Goal: Transaction & Acquisition: Purchase product/service

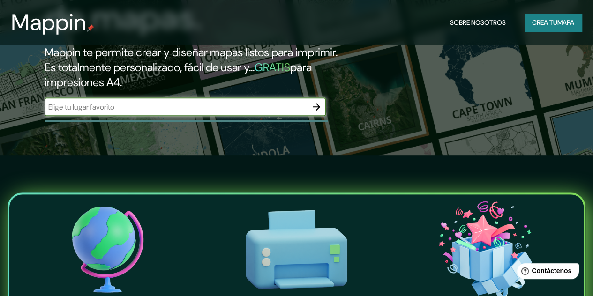
click at [315, 111] on icon "button" at bounding box center [317, 107] width 8 height 8
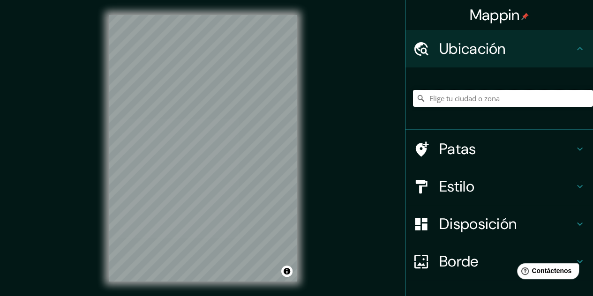
click at [479, 98] on input "Elige tu ciudad o zona" at bounding box center [503, 98] width 180 height 17
click at [427, 99] on input "[GEOGRAPHIC_DATA], [GEOGRAPHIC_DATA], [GEOGRAPHIC_DATA]" at bounding box center [503, 98] width 180 height 17
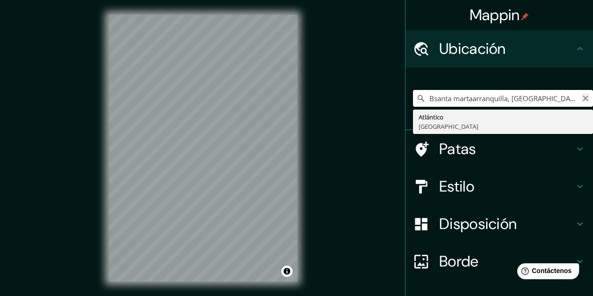
type input "Bsanta martaarranquilla, [GEOGRAPHIC_DATA], [GEOGRAPHIC_DATA]"
click at [582, 100] on icon "Claro" at bounding box center [586, 99] width 8 height 8
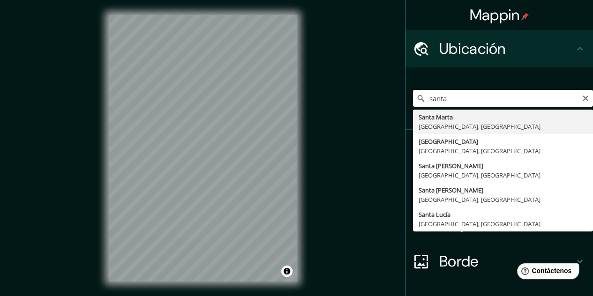
type input "[GEOGRAPHIC_DATA][PERSON_NAME][GEOGRAPHIC_DATA], [GEOGRAPHIC_DATA]"
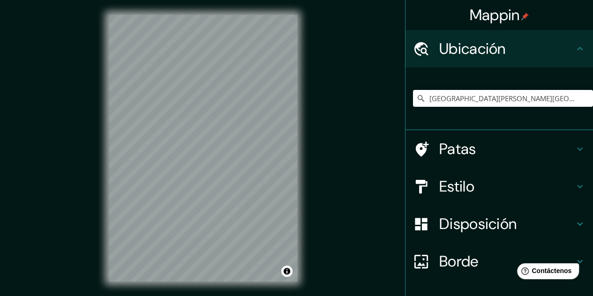
click at [560, 185] on h4 "Estilo" at bounding box center [506, 186] width 135 height 19
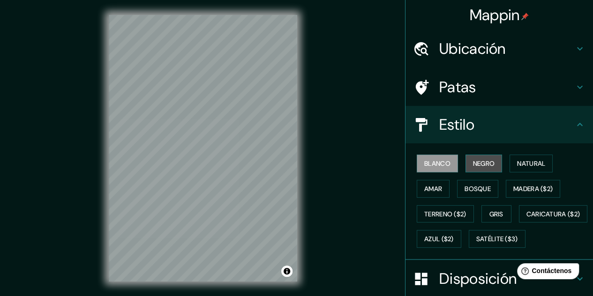
click at [479, 163] on font "Negro" at bounding box center [484, 163] width 22 height 8
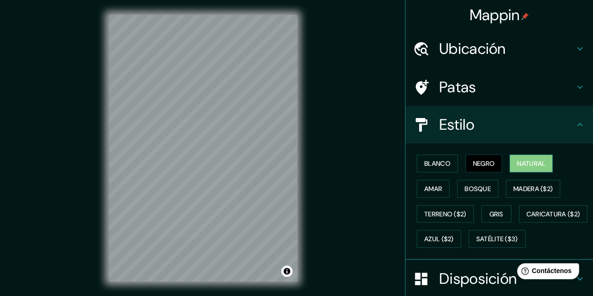
click at [540, 168] on font "Natural" at bounding box center [531, 164] width 28 height 12
click at [435, 189] on font "Amar" at bounding box center [433, 189] width 18 height 8
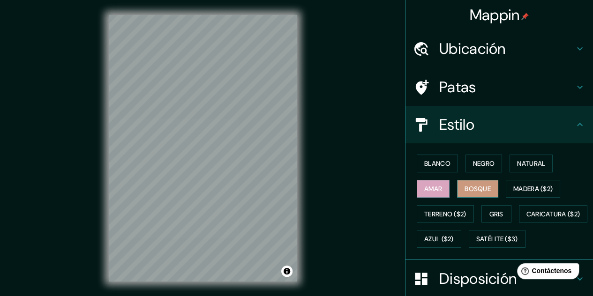
click at [481, 185] on font "Bosque" at bounding box center [478, 189] width 26 height 8
click at [532, 189] on font "Madera ($2)" at bounding box center [533, 189] width 39 height 8
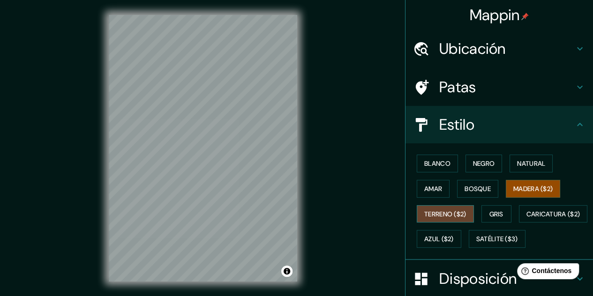
click at [460, 214] on font "Terreno ($2)" at bounding box center [445, 214] width 42 height 8
click at [490, 210] on font "Gris" at bounding box center [497, 214] width 14 height 8
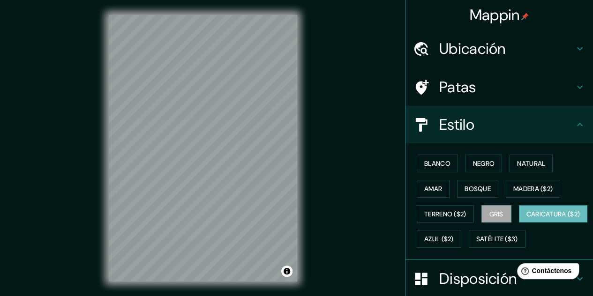
click at [527, 219] on font "Caricatura ($2)" at bounding box center [554, 214] width 54 height 8
click at [454, 235] on font "Azul ($2)" at bounding box center [439, 239] width 30 height 8
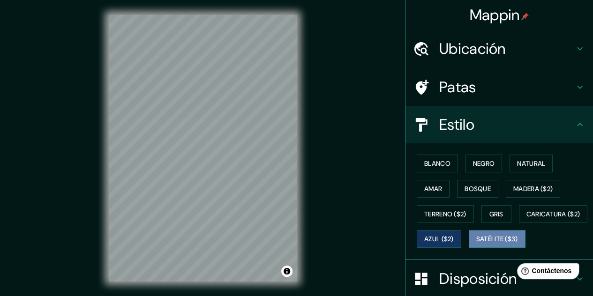
click at [476, 244] on font "Satélite ($3)" at bounding box center [497, 239] width 42 height 8
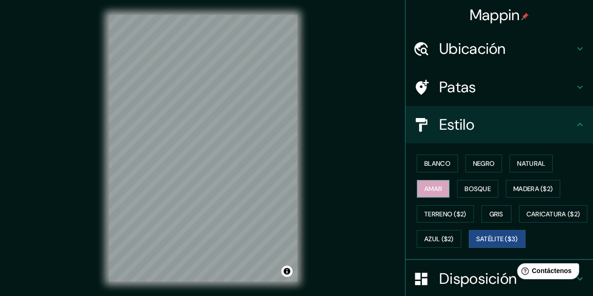
click at [430, 190] on font "Amar" at bounding box center [433, 189] width 18 height 8
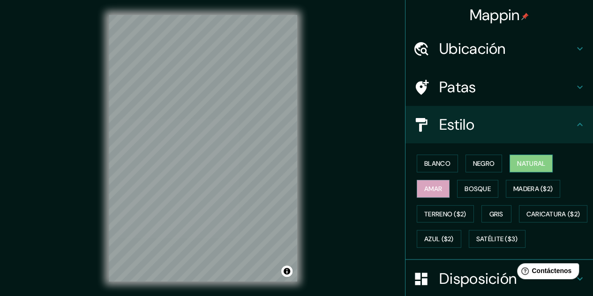
click at [521, 166] on font "Natural" at bounding box center [531, 163] width 28 height 8
click at [471, 187] on font "Bosque" at bounding box center [478, 189] width 26 height 8
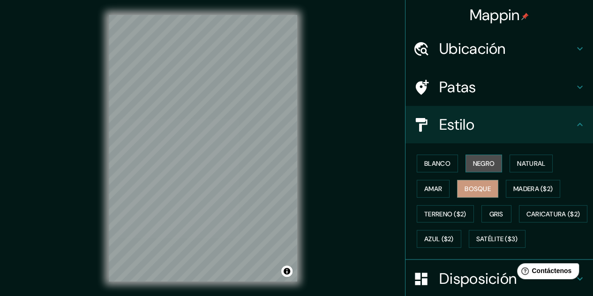
click at [474, 159] on font "Negro" at bounding box center [484, 163] width 22 height 8
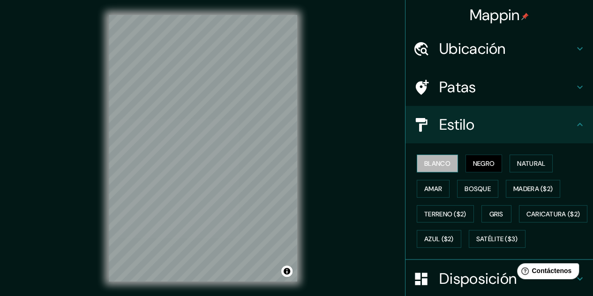
click at [446, 168] on button "Blanco" at bounding box center [437, 164] width 41 height 18
click at [472, 81] on h4 "Patas" at bounding box center [506, 87] width 135 height 19
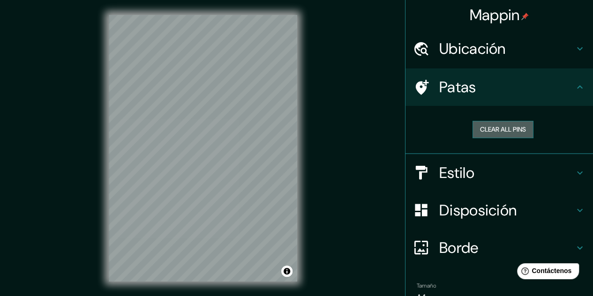
click at [507, 136] on button "Clear all pins" at bounding box center [503, 129] width 61 height 17
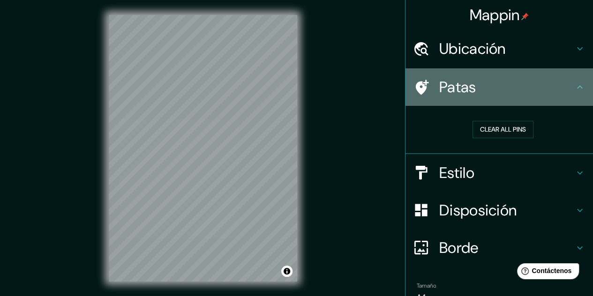
click at [523, 93] on h4 "Patas" at bounding box center [506, 87] width 135 height 19
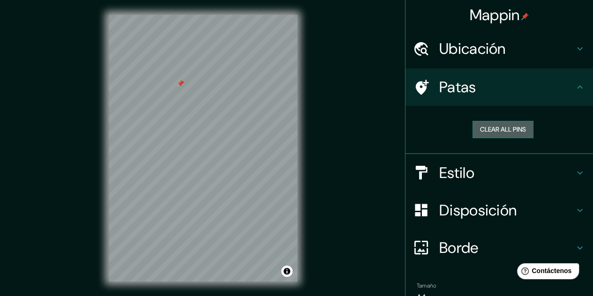
click at [492, 125] on button "Clear all pins" at bounding box center [503, 129] width 61 height 17
click at [531, 207] on h4 "Disposición" at bounding box center [506, 210] width 135 height 19
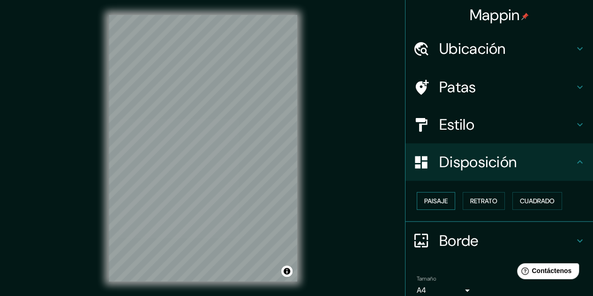
click at [437, 203] on font "Paisaje" at bounding box center [435, 201] width 23 height 8
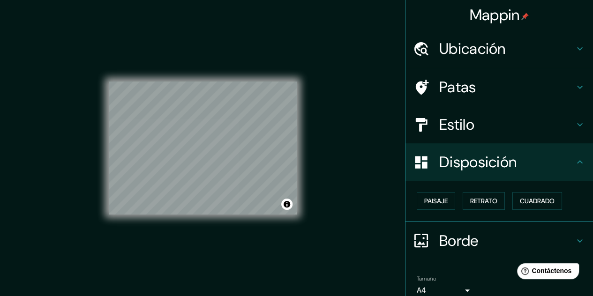
click at [499, 199] on div "Paisaje Retrato Cuadrado" at bounding box center [503, 201] width 180 height 25
click at [484, 207] on button "Retrato" at bounding box center [484, 201] width 42 height 18
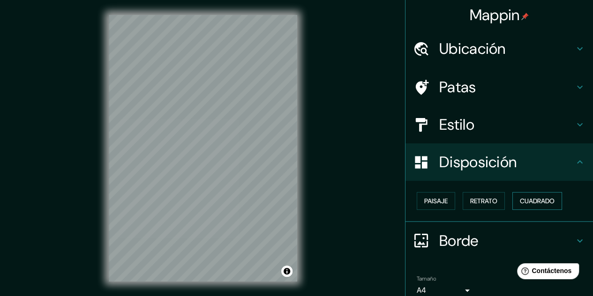
click at [538, 202] on font "Cuadrado" at bounding box center [537, 201] width 35 height 8
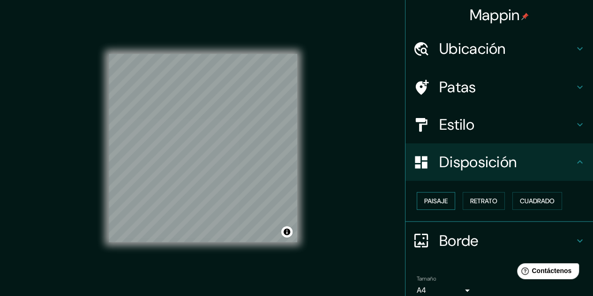
click at [432, 199] on font "Paisaje" at bounding box center [435, 201] width 23 height 8
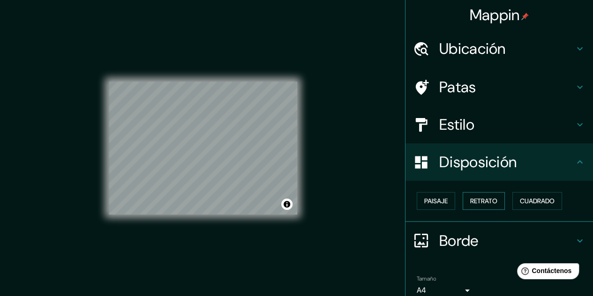
click at [476, 201] on font "Retrato" at bounding box center [483, 201] width 27 height 8
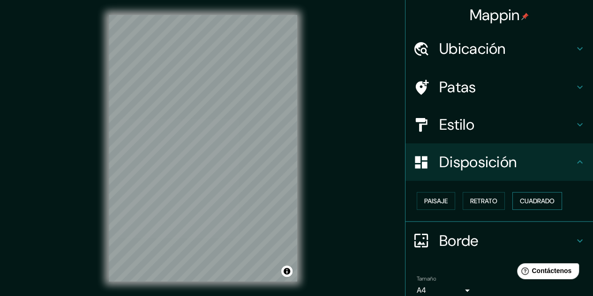
click at [520, 198] on font "Cuadrado" at bounding box center [537, 201] width 35 height 8
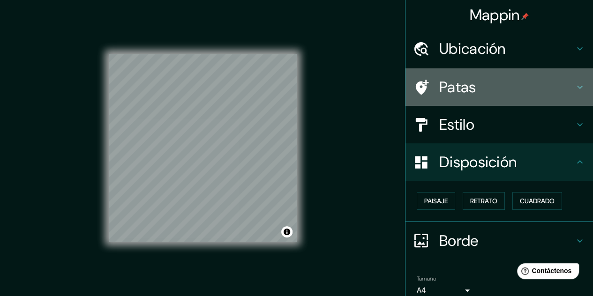
click at [430, 84] on div at bounding box center [426, 87] width 26 height 16
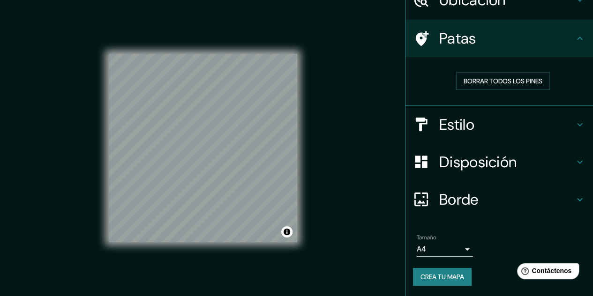
scroll to position [15, 0]
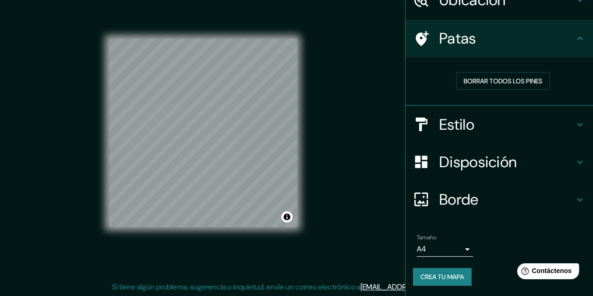
click at [482, 158] on font "Disposición" at bounding box center [477, 162] width 77 height 20
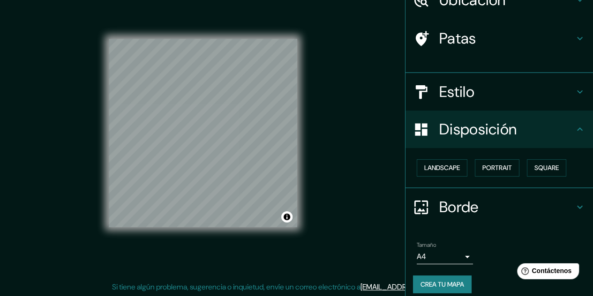
scroll to position [41, 0]
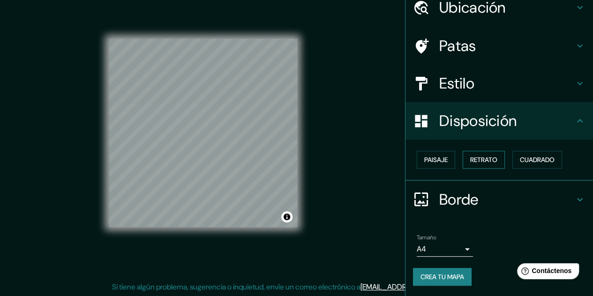
click at [481, 156] on font "Retrato" at bounding box center [483, 160] width 27 height 8
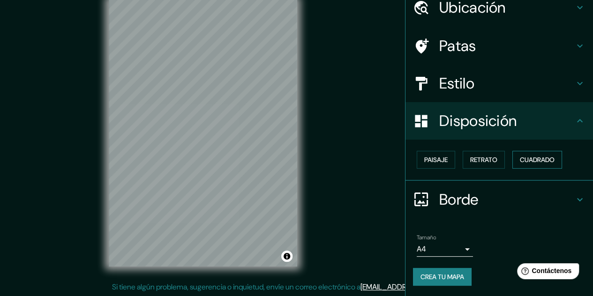
click at [529, 156] on font "Cuadrado" at bounding box center [537, 160] width 35 height 8
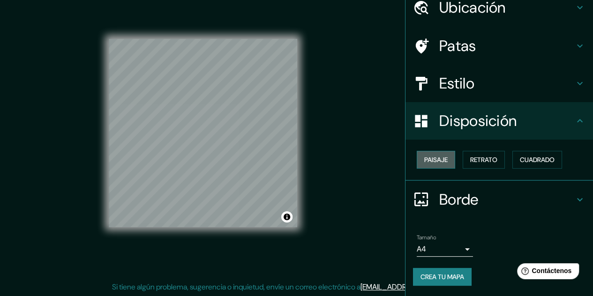
click at [435, 162] on font "Paisaje" at bounding box center [435, 160] width 23 height 8
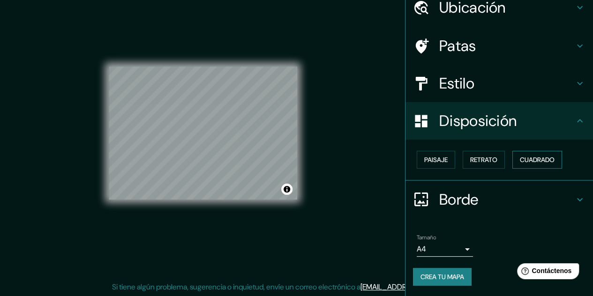
click at [536, 161] on font "Cuadrado" at bounding box center [537, 160] width 35 height 8
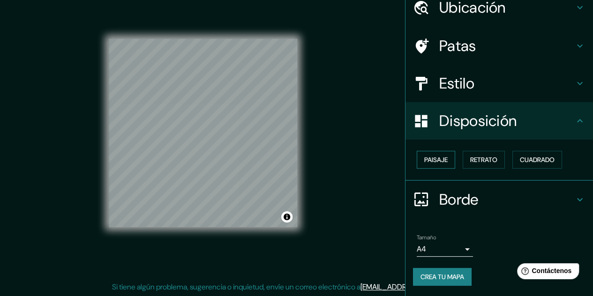
click at [431, 162] on font "Paisaje" at bounding box center [435, 160] width 23 height 8
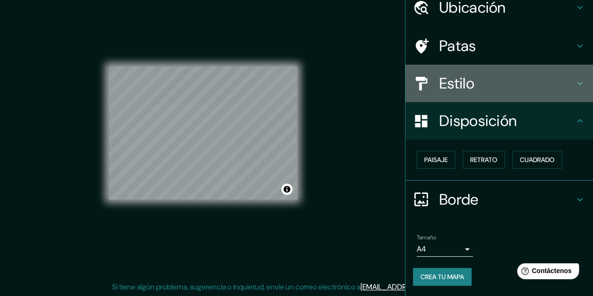
click at [475, 89] on h4 "Estilo" at bounding box center [506, 83] width 135 height 19
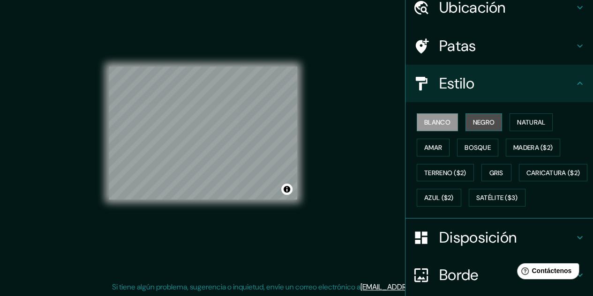
click at [487, 120] on font "Negro" at bounding box center [484, 122] width 22 height 8
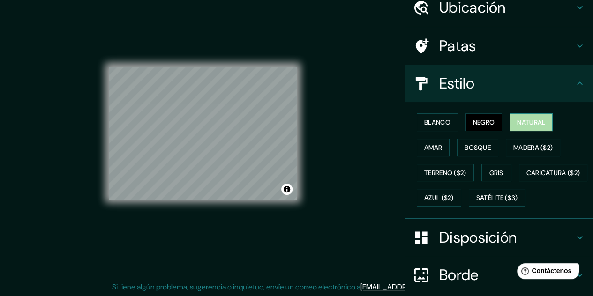
click at [526, 118] on font "Natural" at bounding box center [531, 122] width 28 height 8
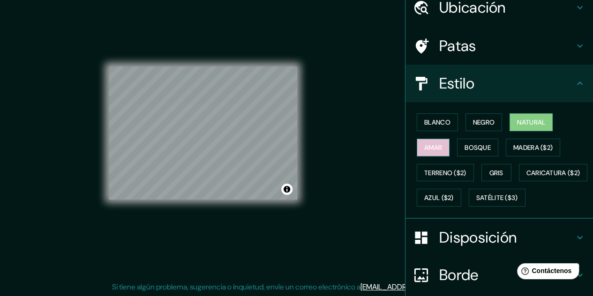
click at [430, 147] on font "Amar" at bounding box center [433, 148] width 18 height 8
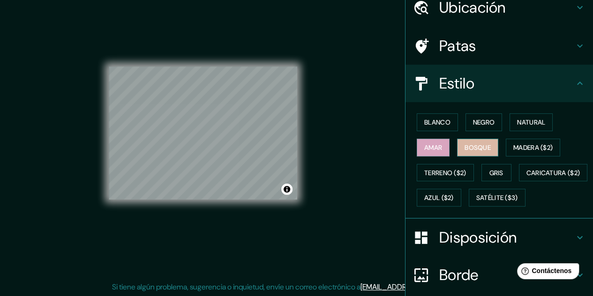
click at [469, 145] on font "Bosque" at bounding box center [478, 148] width 26 height 8
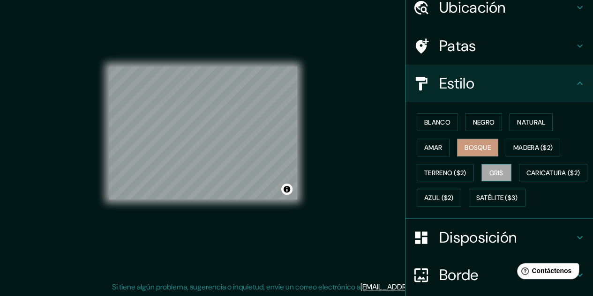
click at [501, 169] on button "Gris" at bounding box center [497, 173] width 30 height 18
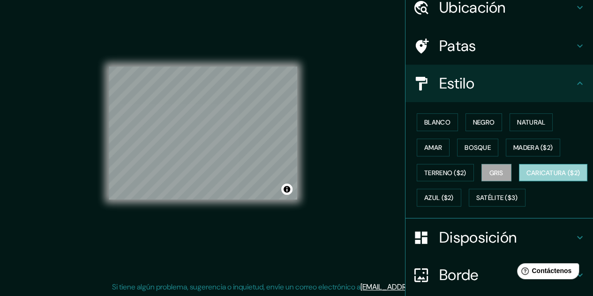
click at [527, 177] on font "Caricatura ($2)" at bounding box center [554, 173] width 54 height 8
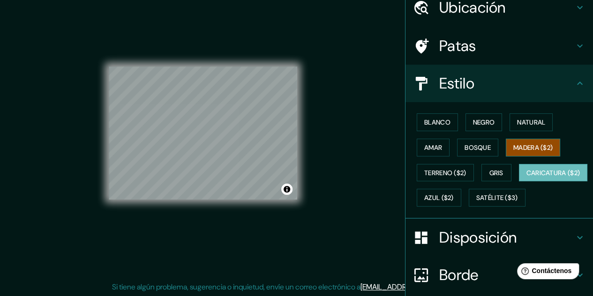
click at [519, 146] on font "Madera ($2)" at bounding box center [533, 148] width 39 height 8
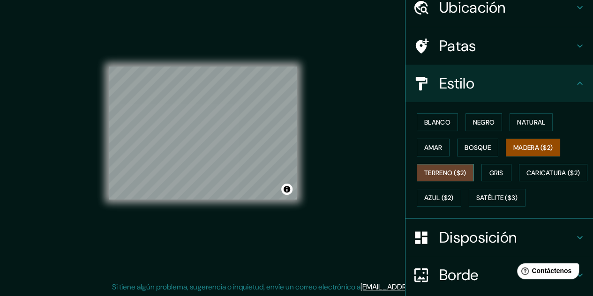
click at [448, 173] on font "Terreno ($2)" at bounding box center [445, 173] width 42 height 8
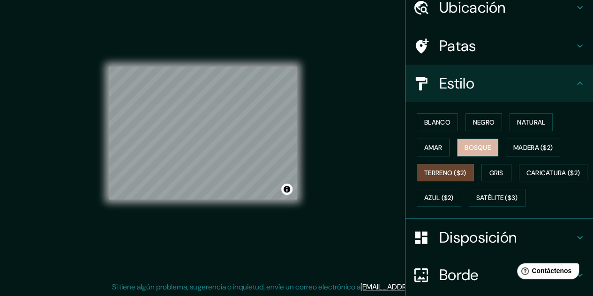
click at [474, 144] on font "Bosque" at bounding box center [478, 148] width 26 height 8
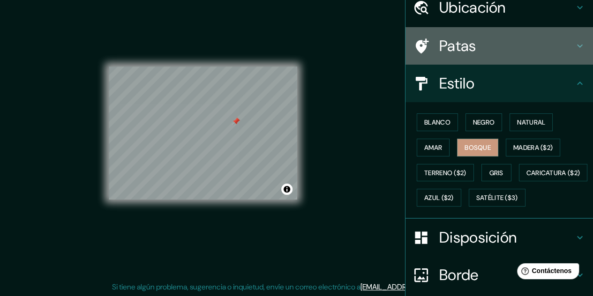
click at [459, 48] on font "Patas" at bounding box center [457, 46] width 37 height 20
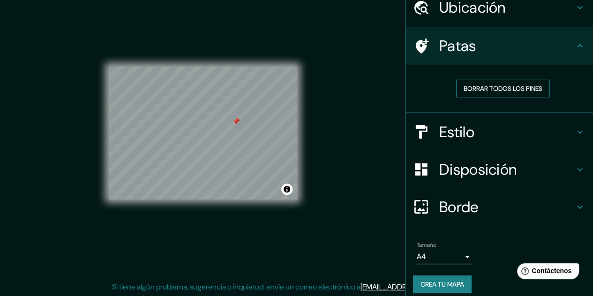
click at [483, 90] on font "Borrar todos los pines" at bounding box center [503, 88] width 79 height 8
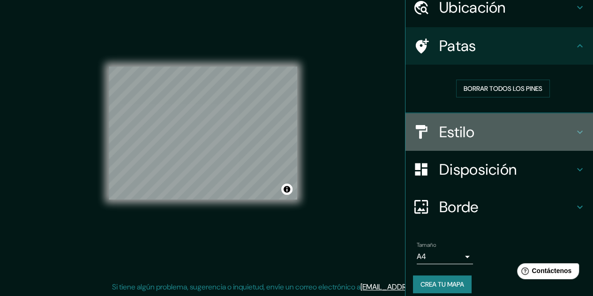
click at [466, 129] on font "Estilo" at bounding box center [456, 132] width 35 height 20
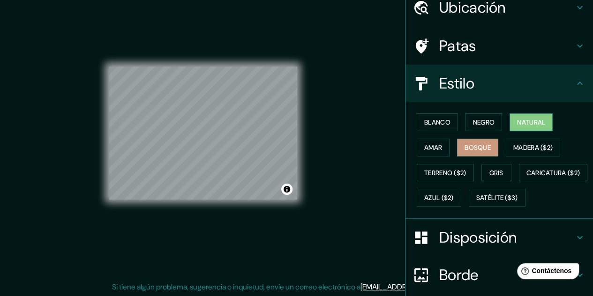
click at [525, 121] on font "Natural" at bounding box center [531, 122] width 28 height 8
click at [430, 147] on font "Amar" at bounding box center [433, 148] width 18 height 8
click at [475, 145] on font "Bosque" at bounding box center [478, 148] width 26 height 8
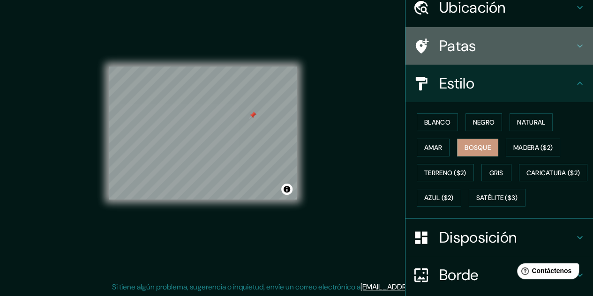
click at [490, 47] on h4 "Patas" at bounding box center [506, 46] width 135 height 19
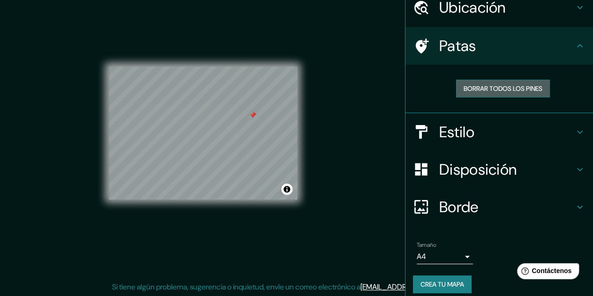
click at [490, 90] on font "Borrar todos los pines" at bounding box center [503, 88] width 79 height 8
click at [492, 85] on font "Borrar todos los pines" at bounding box center [503, 88] width 79 height 8
